Goal: Information Seeking & Learning: Understand process/instructions

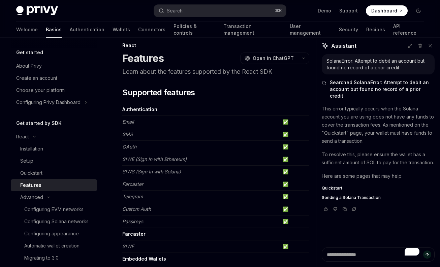
scroll to position [24, 0]
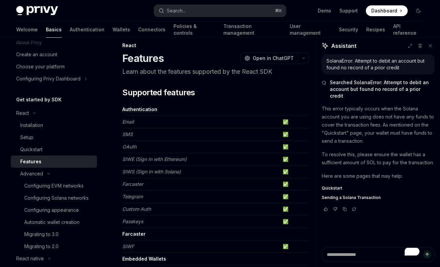
click at [333, 255] on textarea "To enrich screen reader interactions, please activate Accessibility in Grammarl…" at bounding box center [378, 255] width 113 height 14
type textarea "**********"
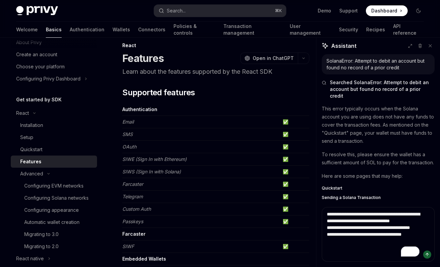
type textarea "*"
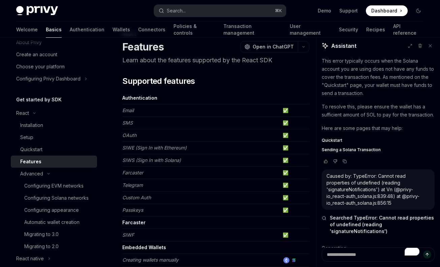
scroll to position [24, 0]
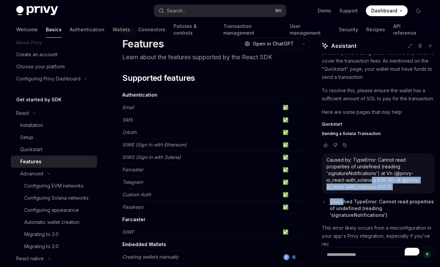
drag, startPoint x: 405, startPoint y: 191, endPoint x: 344, endPoint y: 189, distance: 61.0
click at [344, 189] on div "SolanaError: Attempt to debit an account but found no record of a prior credit …" at bounding box center [378, 127] width 113 height 275
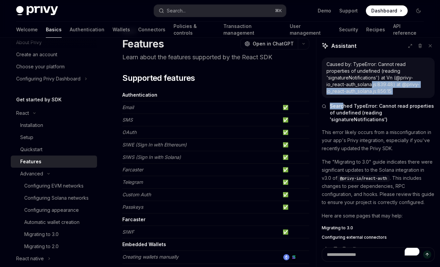
type textarea "*"
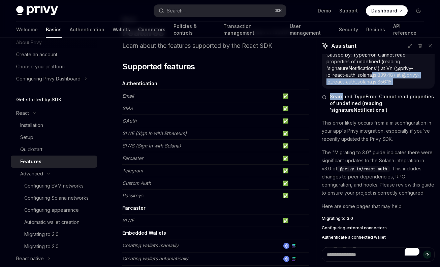
scroll to position [35, 0]
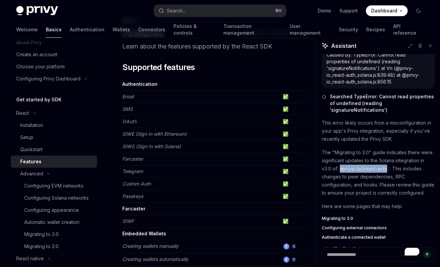
drag, startPoint x: 389, startPoint y: 157, endPoint x: 342, endPoint y: 157, distance: 47.5
click at [342, 167] on span "@privy-io/react-auth" at bounding box center [363, 169] width 47 height 5
copy span "@privy-io/react-auth"
click at [341, 216] on span "Migrating to 3.0" at bounding box center [337, 218] width 31 height 5
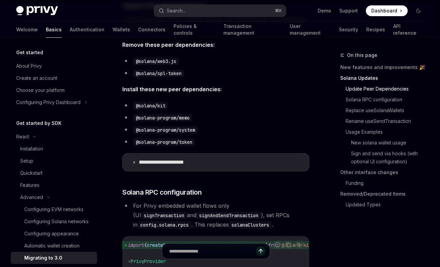
scroll to position [294, 0]
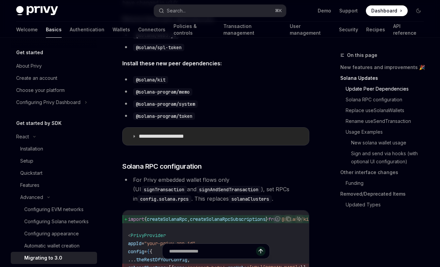
click at [135, 136] on icon at bounding box center [134, 136] width 4 height 4
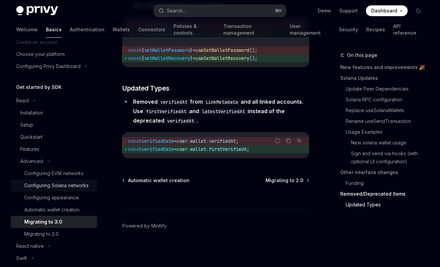
scroll to position [37, 0]
click at [52, 197] on div "Configuring appearance" at bounding box center [51, 197] width 55 height 8
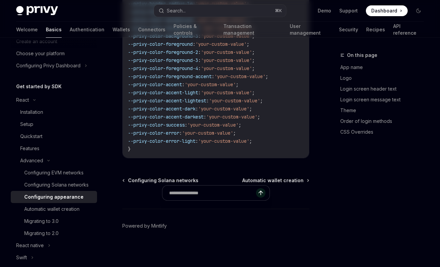
type textarea "*"
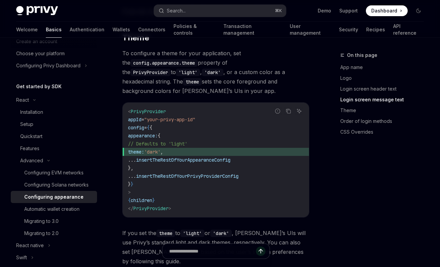
scroll to position [1095, 0]
